Goal: Task Accomplishment & Management: Manage account settings

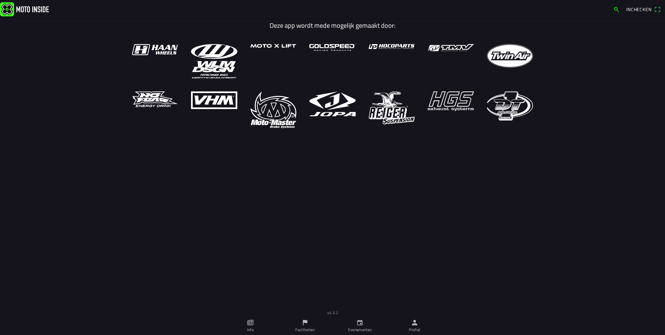
click at [420, 325] on ion-label "Profiel" at bounding box center [415, 329] width 12 height 6
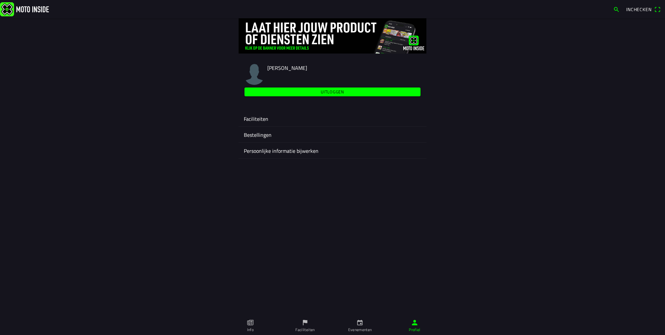
click at [265, 115] on ion-label "Faciliteiten" at bounding box center [332, 119] width 177 height 8
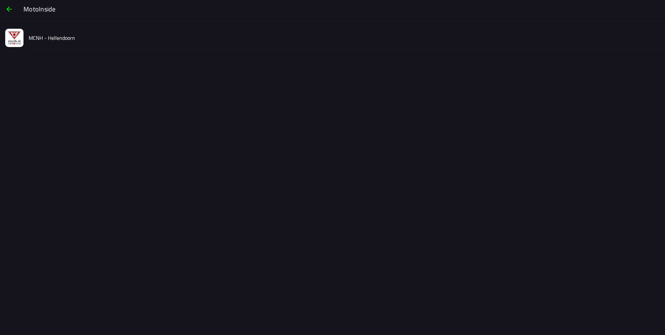
click at [0, 0] on slot "MCNH - Hellendoorn" at bounding box center [0, 0] width 0 height 0
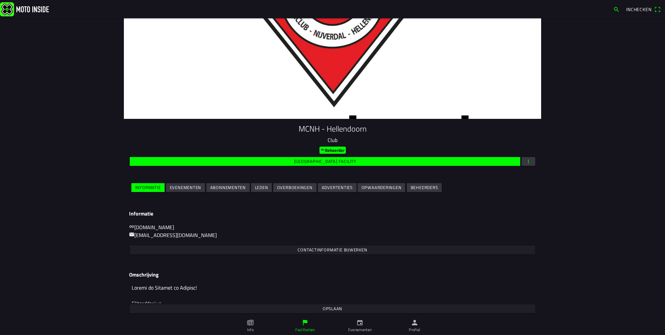
click at [196, 191] on span "Evenementen" at bounding box center [186, 187] width 32 height 9
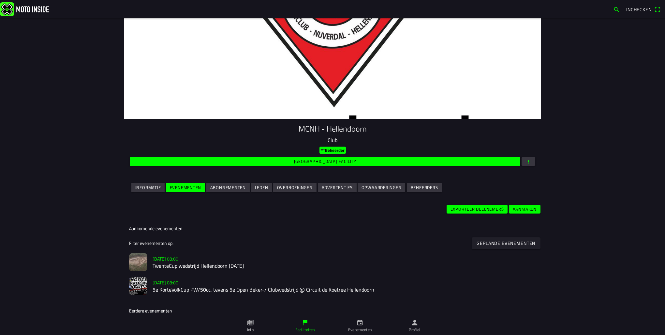
scroll to position [33, 0]
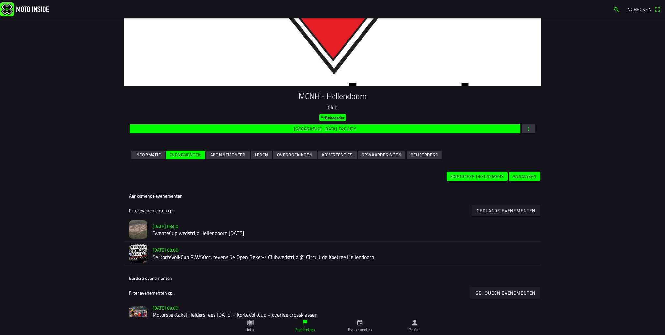
click at [192, 228] on h3 "[DATE] 08:00" at bounding box center [345, 226] width 384 height 7
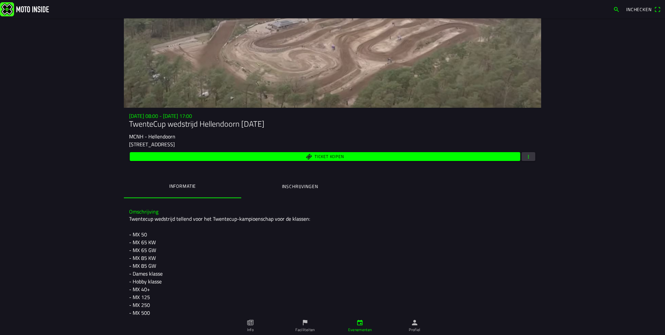
scroll to position [33, 0]
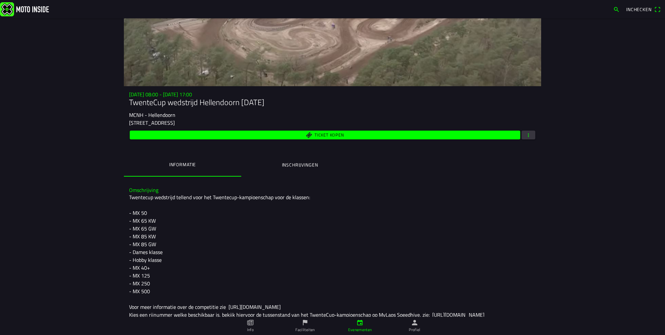
click at [527, 133] on span "button" at bounding box center [529, 134] width 6 height 9
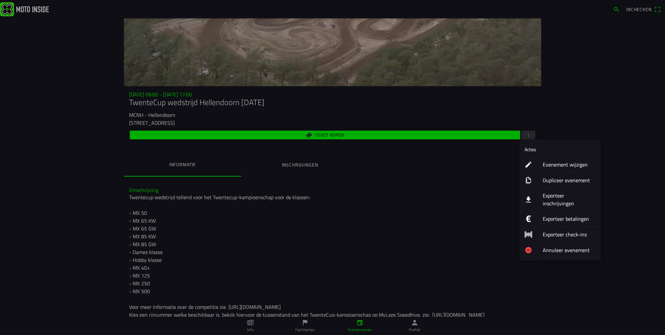
drag, startPoint x: 557, startPoint y: 194, endPoint x: 546, endPoint y: 200, distance: 12.5
click at [557, 194] on ion-label "Exporteer inschrijvingen" at bounding box center [569, 199] width 53 height 16
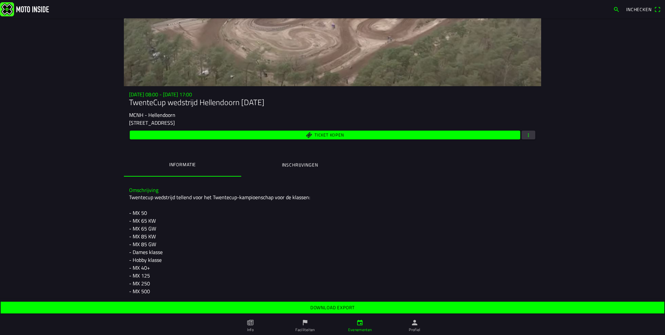
click at [0, 0] on slot "Download export" at bounding box center [0, 0] width 0 height 0
